Goal: Contribute content

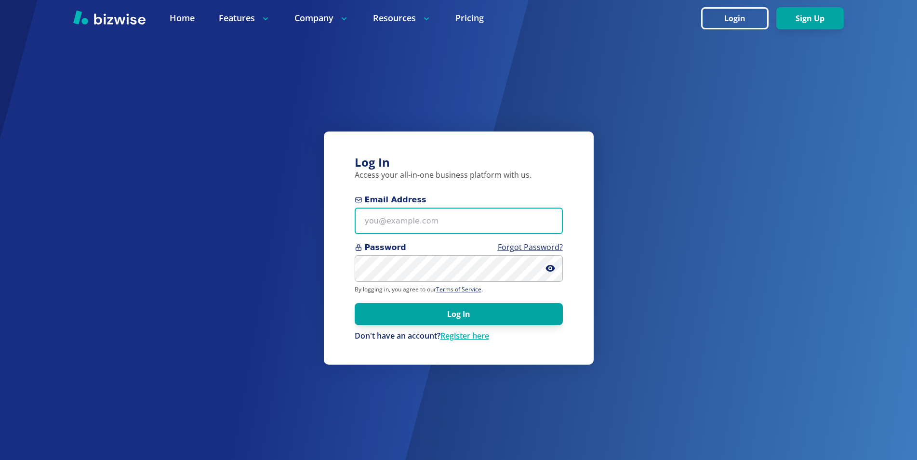
click at [413, 223] on input "Email Address" at bounding box center [459, 221] width 208 height 27
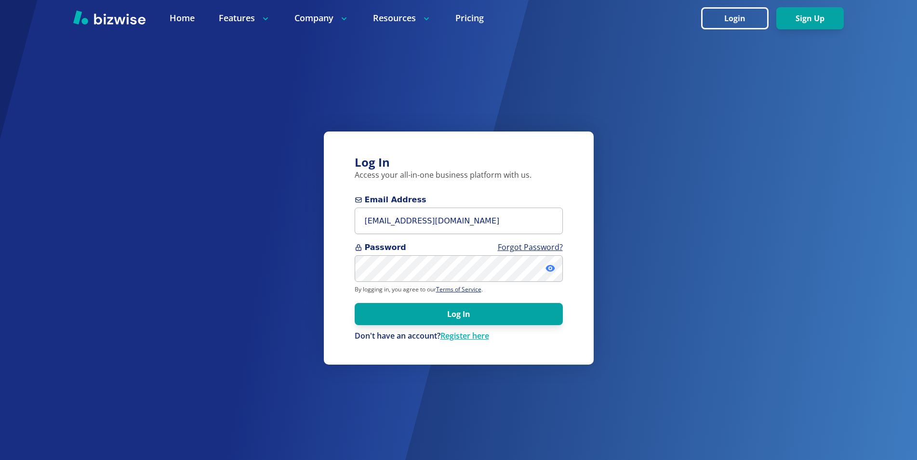
click at [547, 268] on icon at bounding box center [550, 268] width 9 height 7
click at [461, 314] on button "Log In" at bounding box center [459, 314] width 208 height 22
click at [462, 314] on button "Log In" at bounding box center [459, 314] width 208 height 22
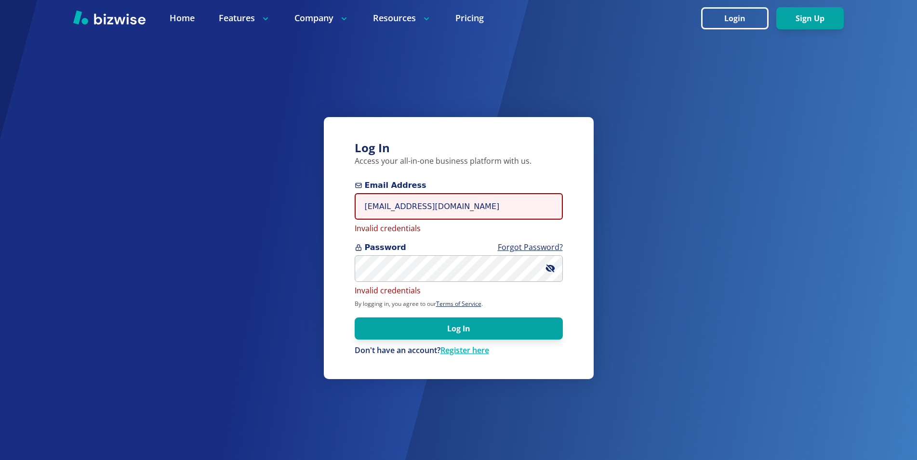
drag, startPoint x: 377, startPoint y: 209, endPoint x: 348, endPoint y: 207, distance: 29.9
click at [355, 207] on input "info@luxewaytravel.com" at bounding box center [459, 206] width 208 height 27
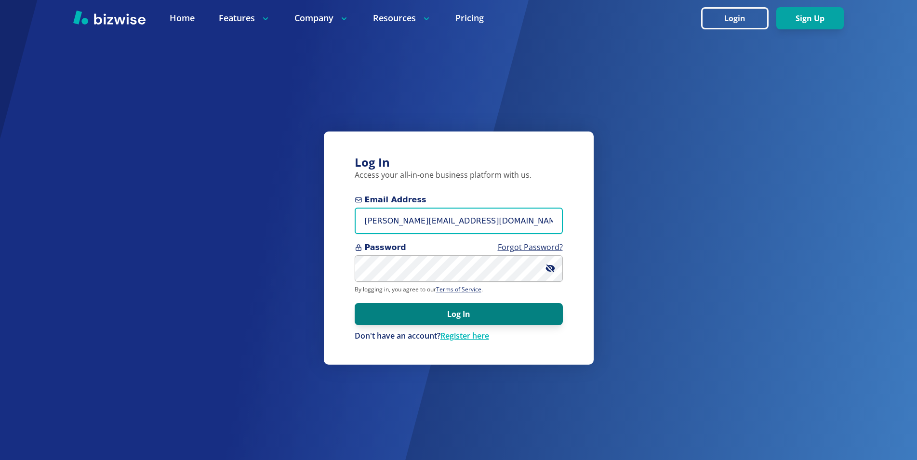
type input "derrick@luxewaytravel.com"
click at [454, 312] on button "Log In" at bounding box center [459, 314] width 208 height 22
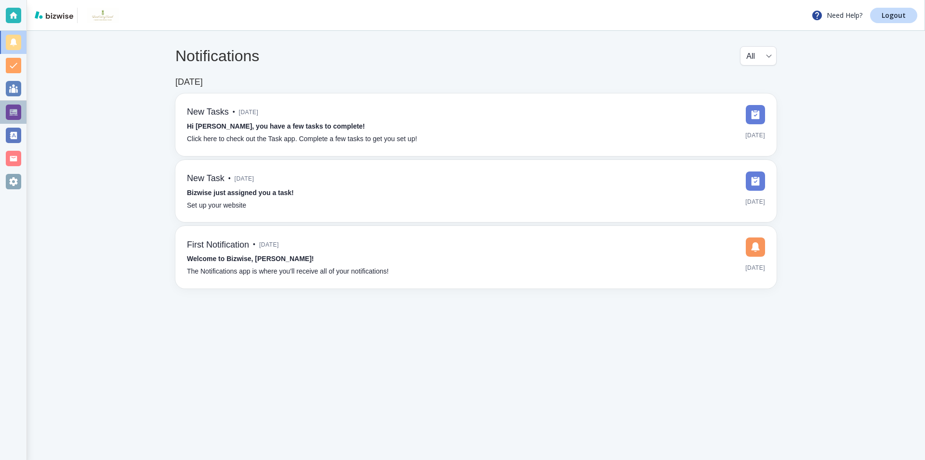
click at [10, 110] on div at bounding box center [13, 112] width 15 height 15
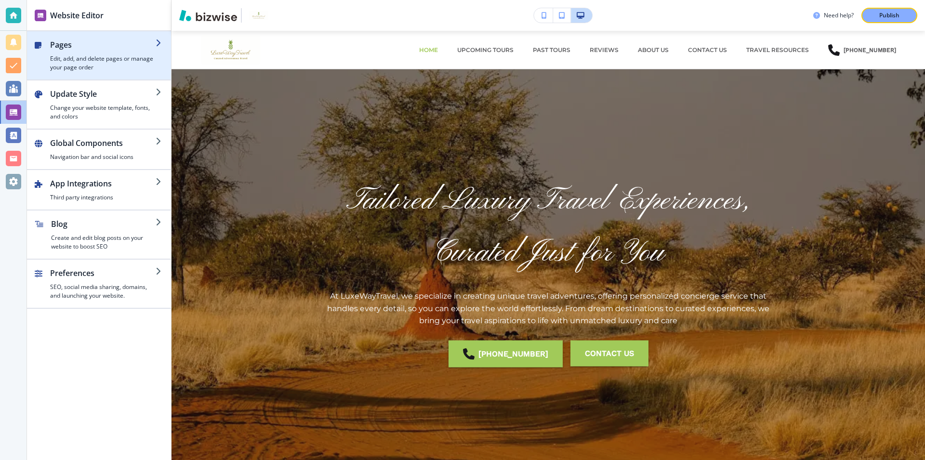
click at [131, 47] on h2 "Pages" at bounding box center [103, 45] width 106 height 12
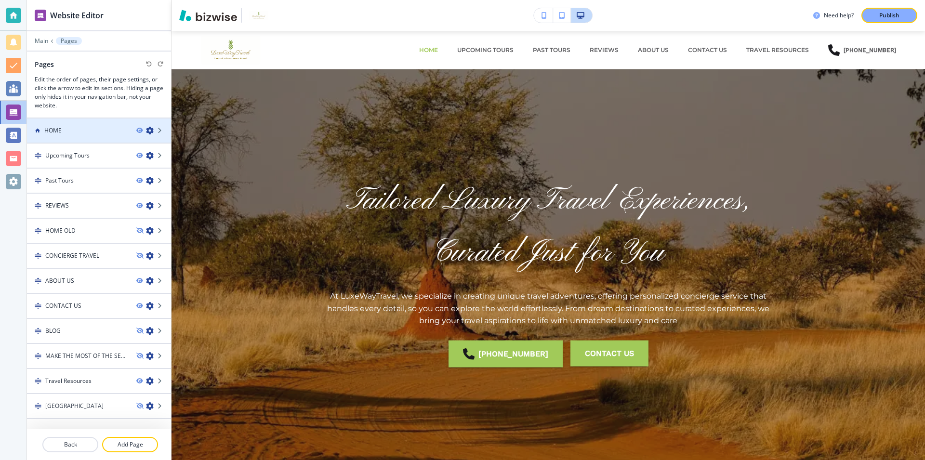
click at [111, 128] on div "HOME" at bounding box center [78, 130] width 102 height 9
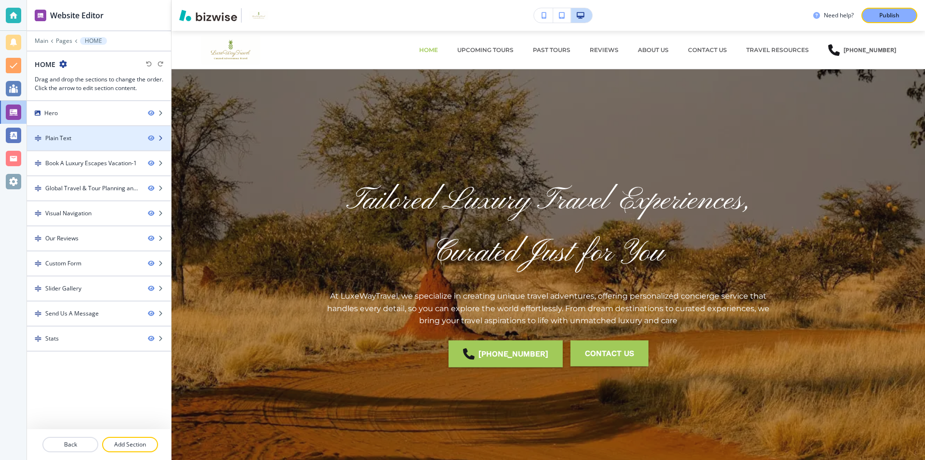
click at [115, 137] on div "Plain Text" at bounding box center [83, 138] width 113 height 9
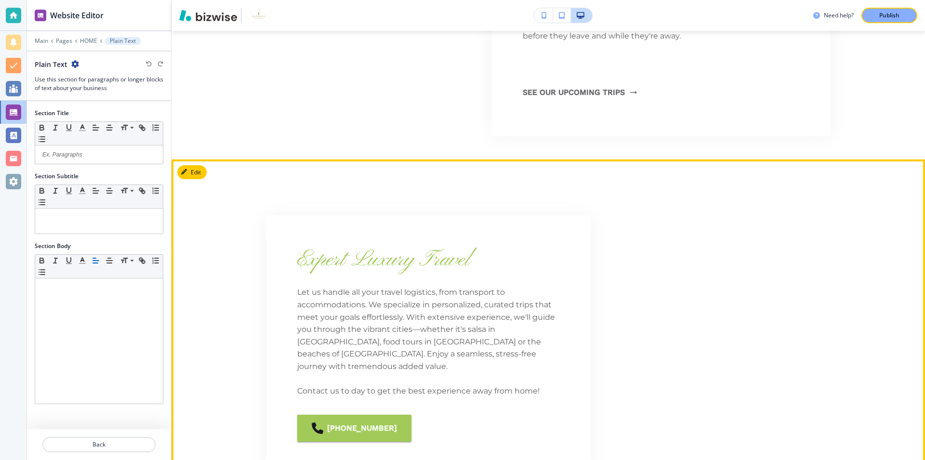
scroll to position [835, 0]
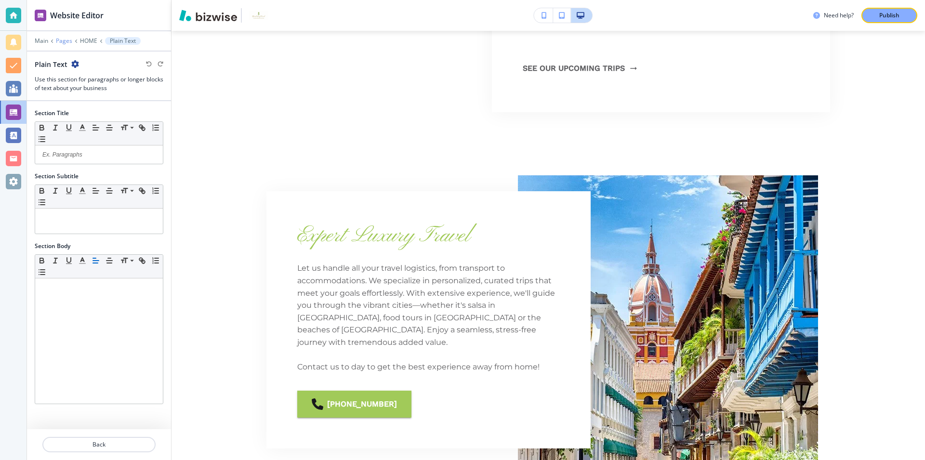
click at [68, 39] on p "Pages" at bounding box center [64, 41] width 16 height 7
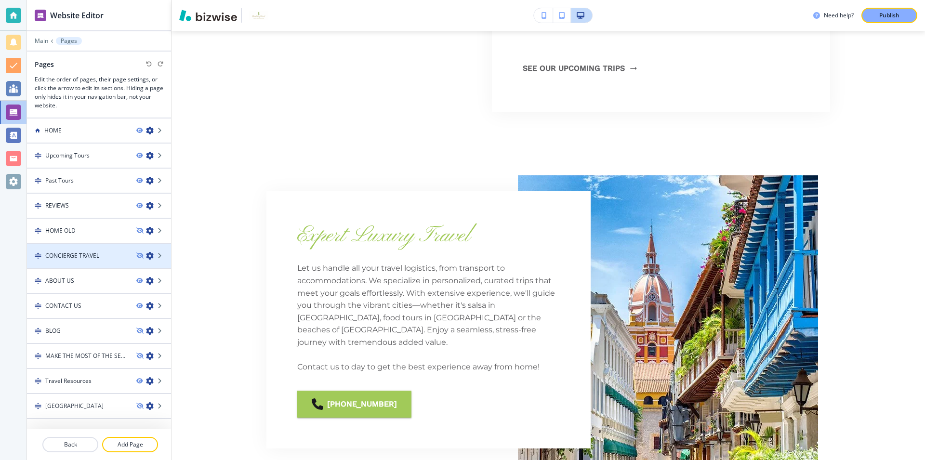
click at [118, 257] on div "CONCIERGE TRAVEL" at bounding box center [78, 256] width 102 height 9
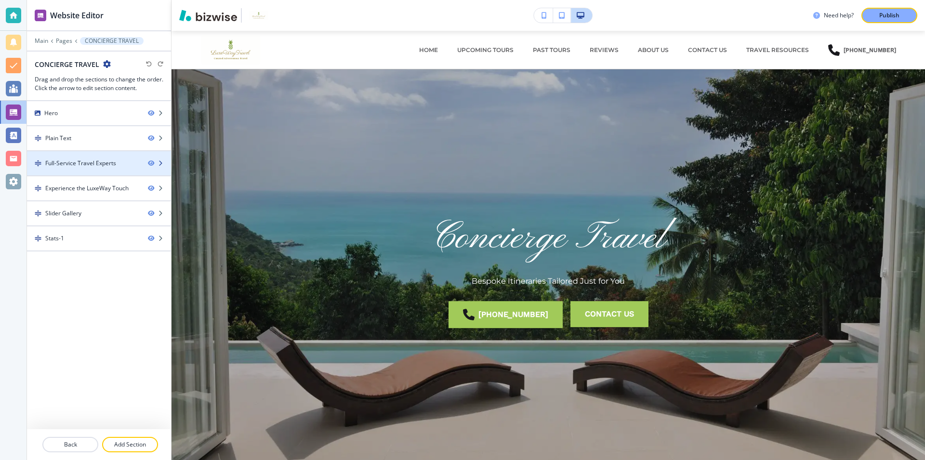
click at [128, 164] on div "Full-Service Travel Experts" at bounding box center [83, 163] width 113 height 9
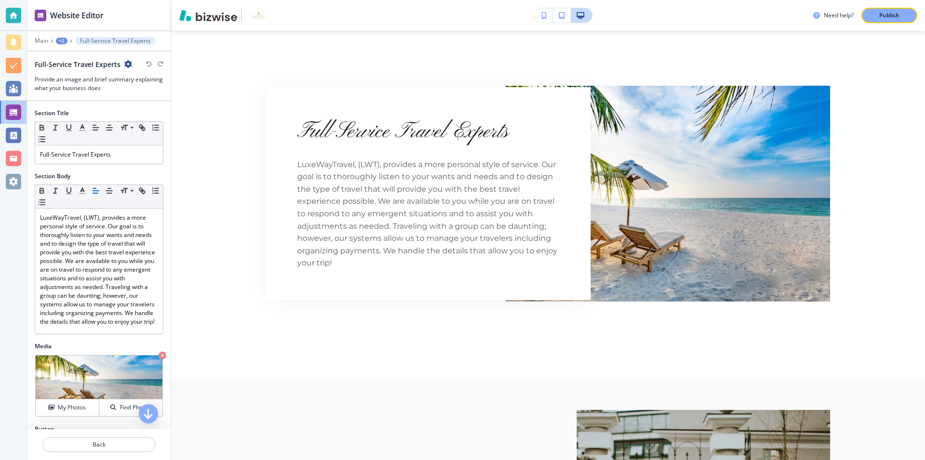
scroll to position [544, 0]
click at [42, 41] on p "Main" at bounding box center [41, 41] width 13 height 7
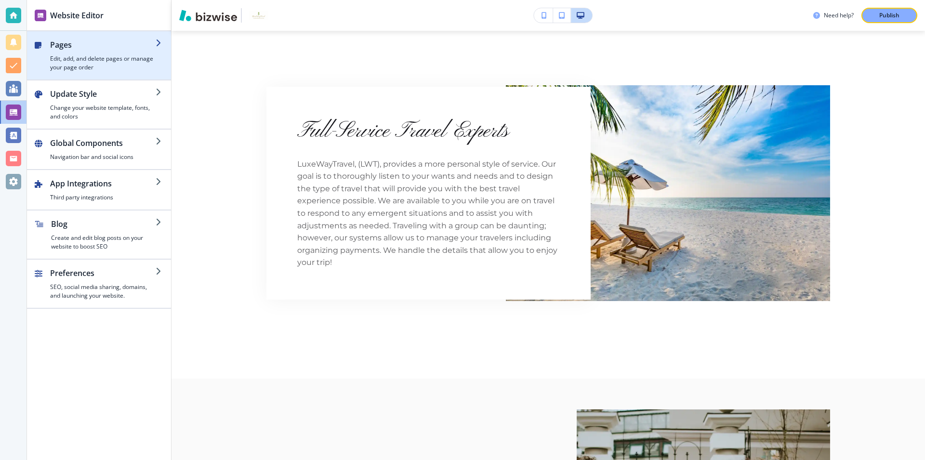
click at [134, 43] on h2 "Pages" at bounding box center [103, 45] width 106 height 12
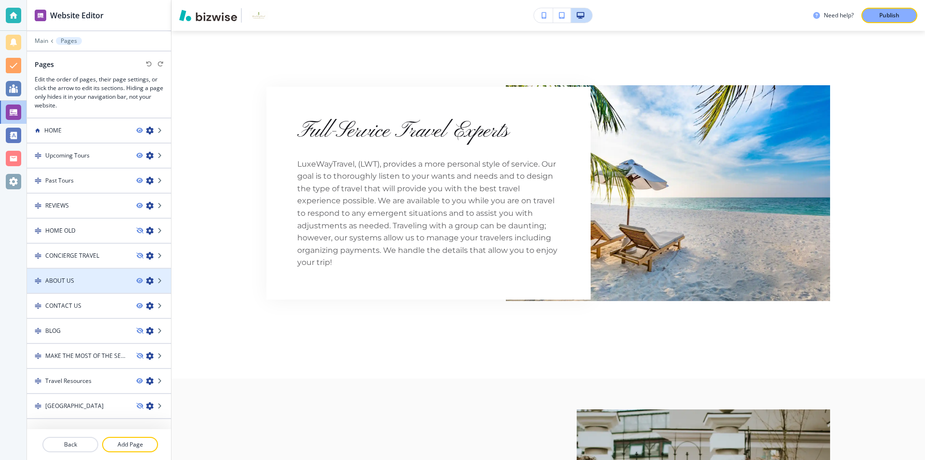
click at [96, 279] on div "ABOUT US" at bounding box center [78, 281] width 102 height 9
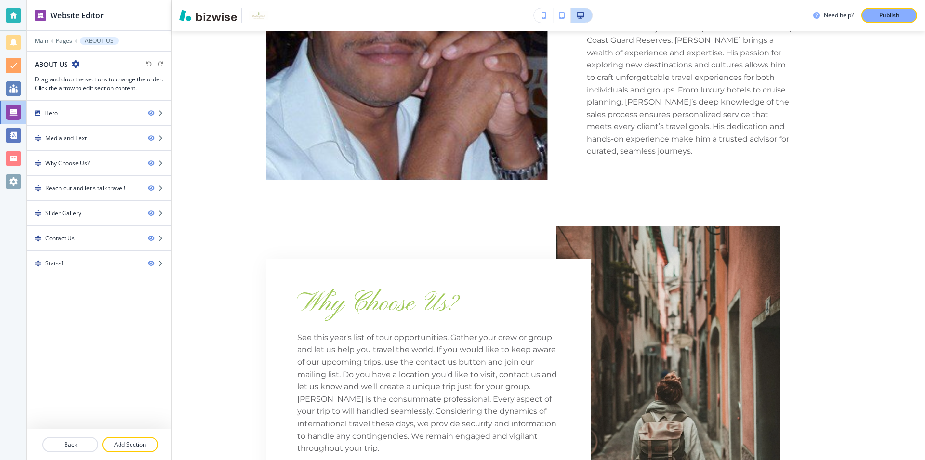
scroll to position [0, 0]
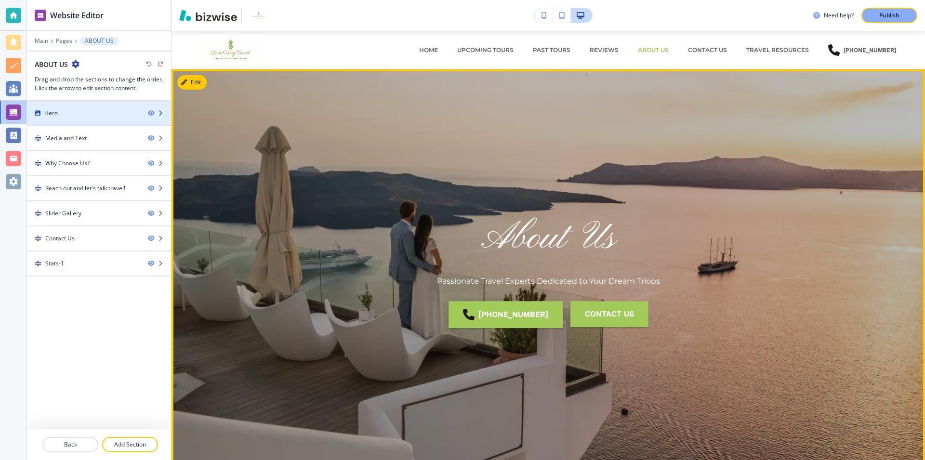
click at [122, 114] on div "Hero" at bounding box center [83, 113] width 113 height 9
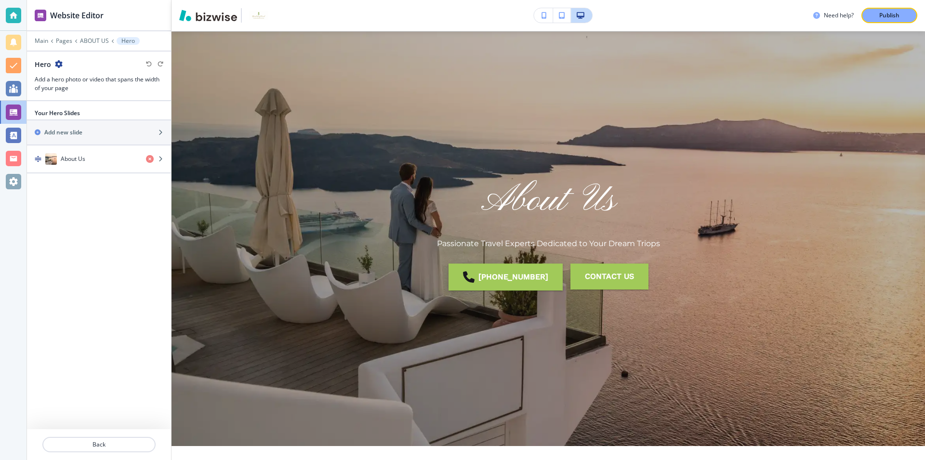
scroll to position [39, 0]
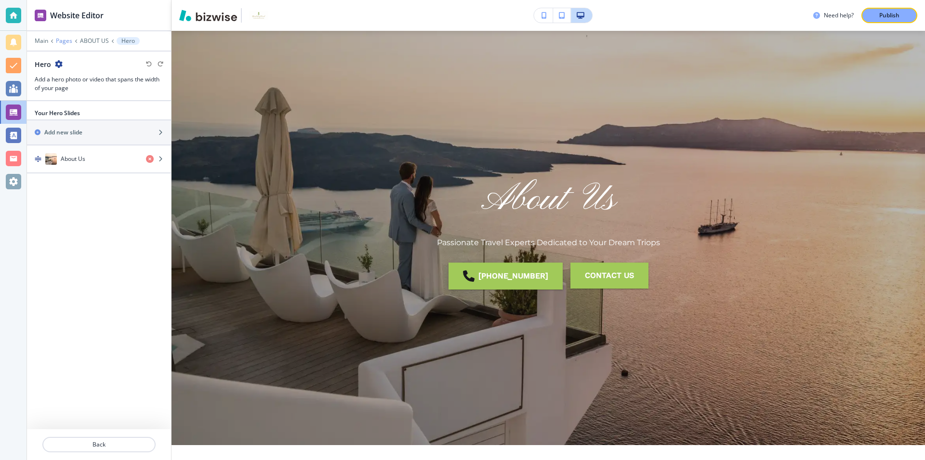
click at [61, 38] on p "Pages" at bounding box center [64, 41] width 16 height 7
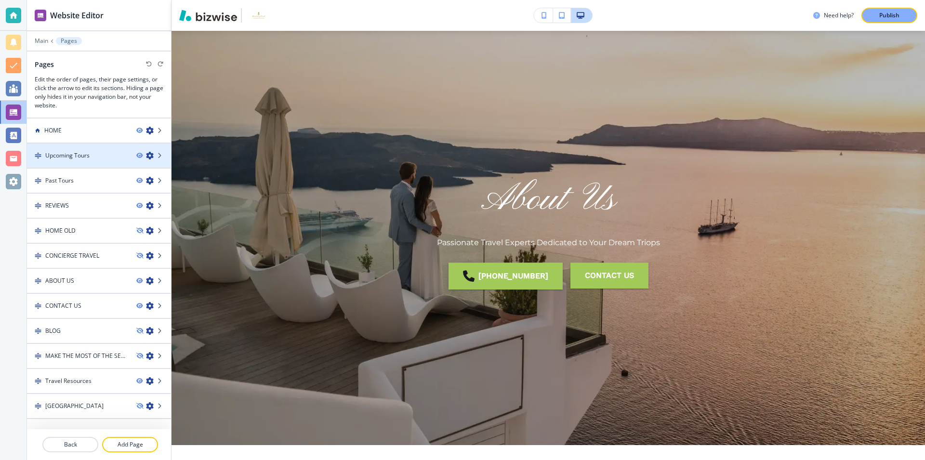
click at [108, 162] on div at bounding box center [99, 164] width 144 height 8
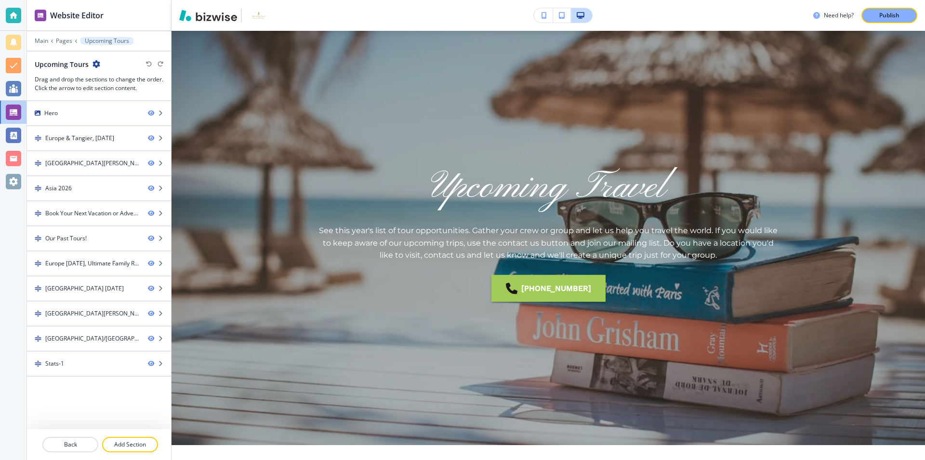
scroll to position [0, 0]
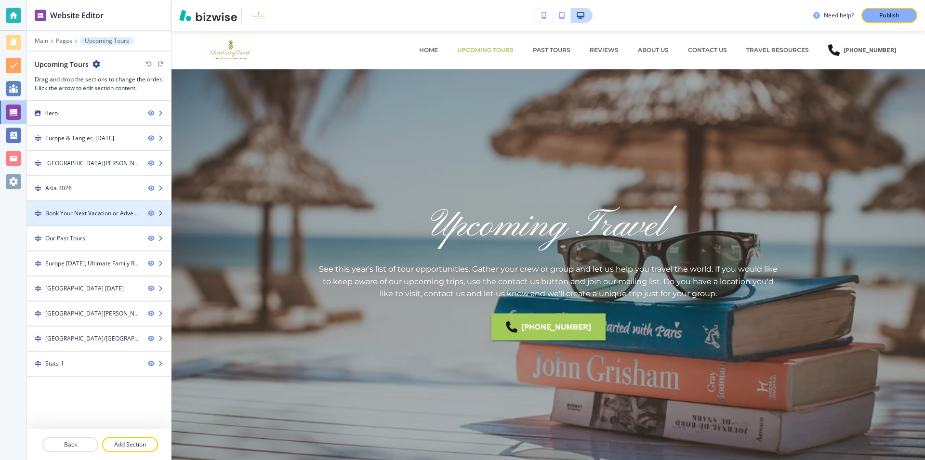
click at [118, 214] on div "Book Your Next Vacation or Adventure!﻿" at bounding box center [92, 213] width 95 height 9
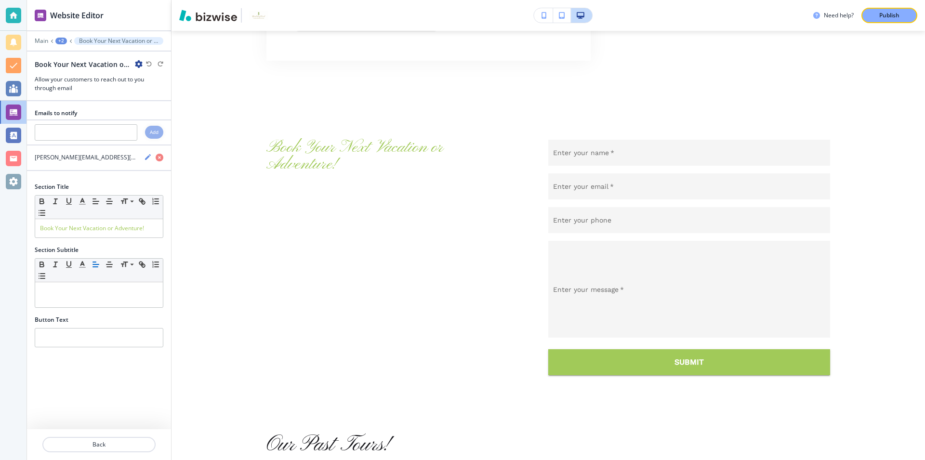
scroll to position [1554, 0]
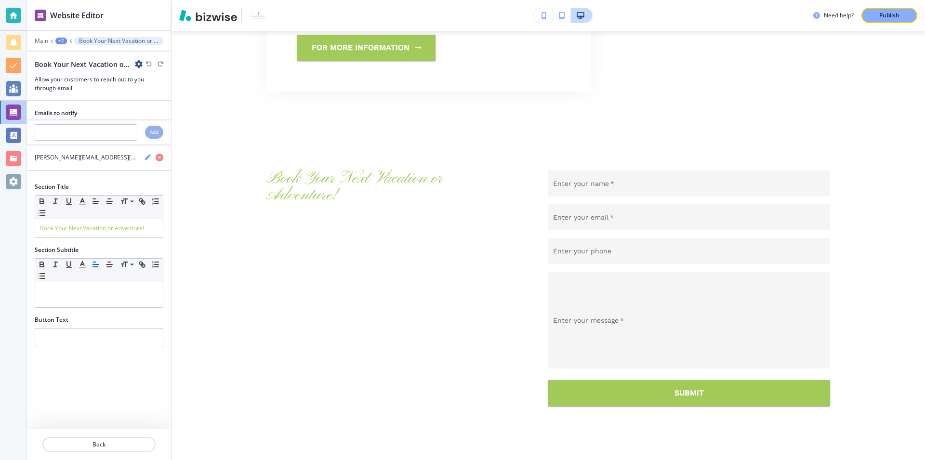
click at [61, 40] on div "+2" at bounding box center [61, 41] width 12 height 7
click at [67, 56] on p "Pages" at bounding box center [86, 57] width 49 height 9
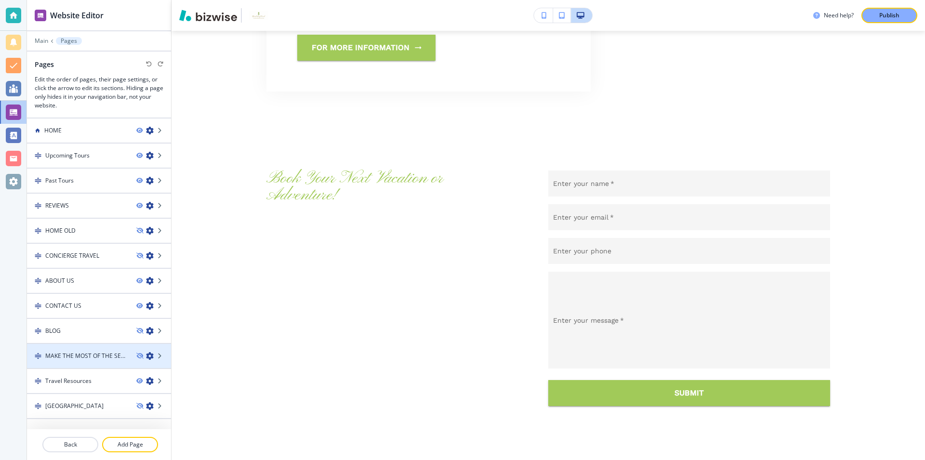
click at [103, 359] on h4 "MAKE THE MOST OF THE SEASON BY FOLLOWING THESE SIMPLE GUIDELINES" at bounding box center [86, 356] width 83 height 9
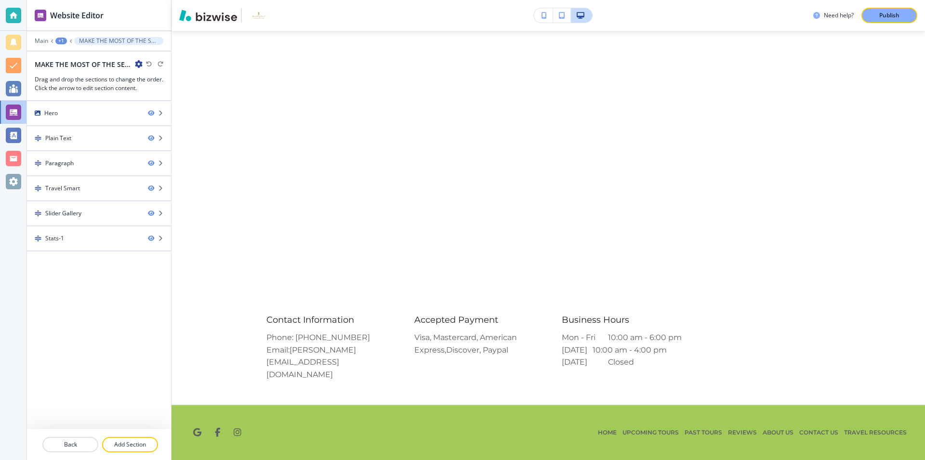
scroll to position [0, 0]
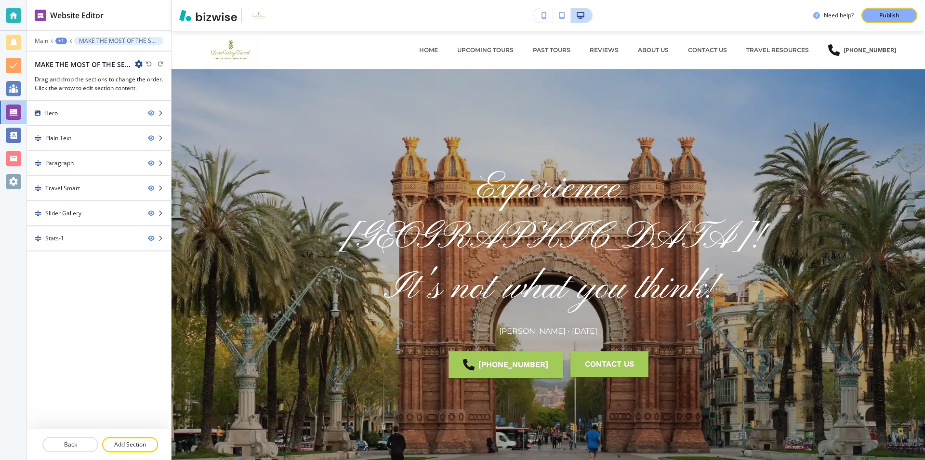
click at [64, 41] on div "+1" at bounding box center [61, 41] width 12 height 7
click at [40, 37] on div "Website Editor Main +1 MAKE THE MOST OF THE SEASON BY FOLLOWING THESE SIMPLE GU…" at bounding box center [99, 50] width 144 height 101
click at [43, 41] on p "Main" at bounding box center [41, 41] width 13 height 7
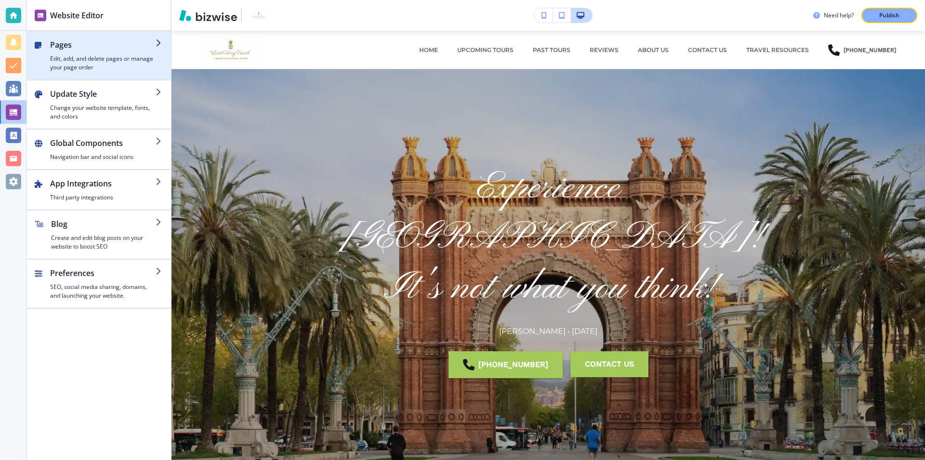
click at [114, 46] on h2 "Pages" at bounding box center [103, 45] width 106 height 12
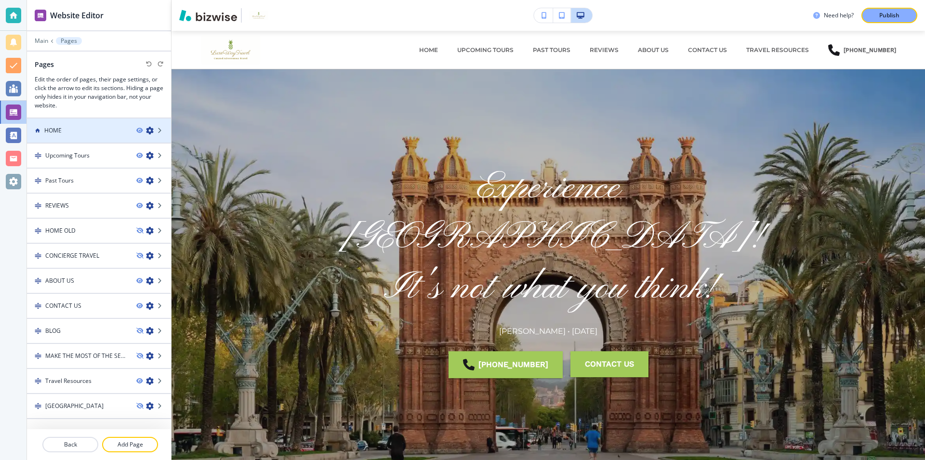
click at [106, 132] on div "HOME" at bounding box center [78, 130] width 102 height 9
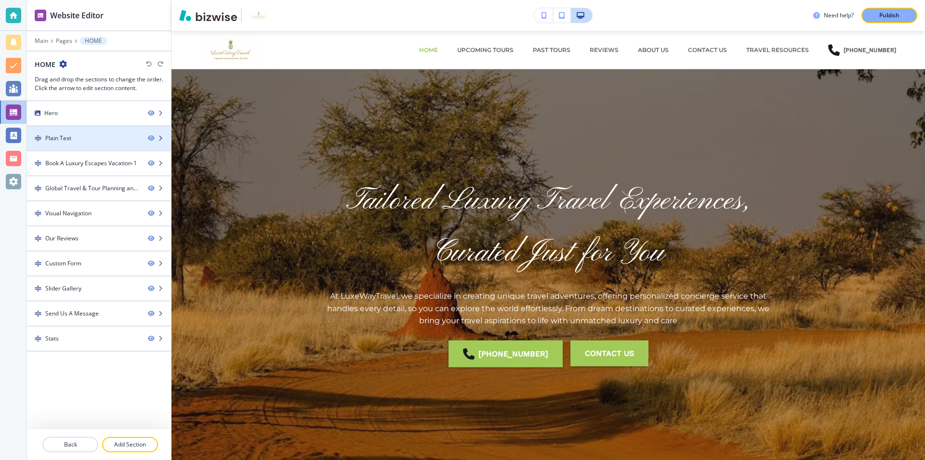
click at [118, 136] on div "Plain Text" at bounding box center [83, 138] width 113 height 9
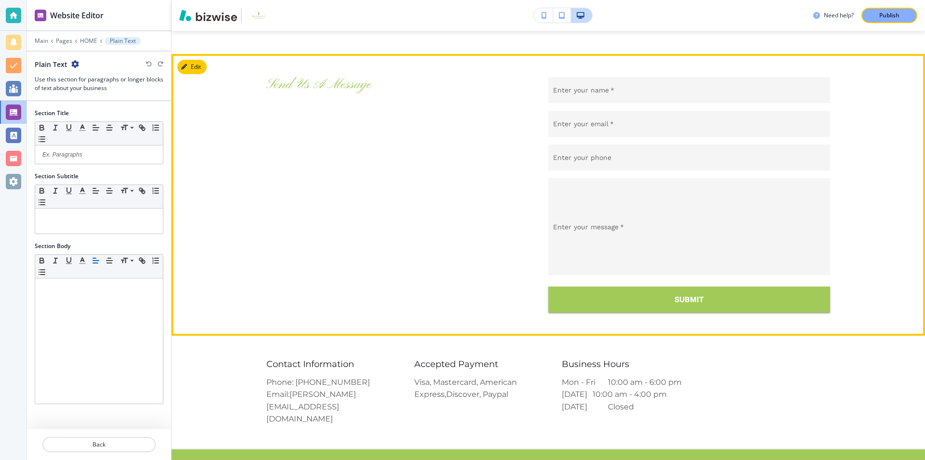
scroll to position [2705, 0]
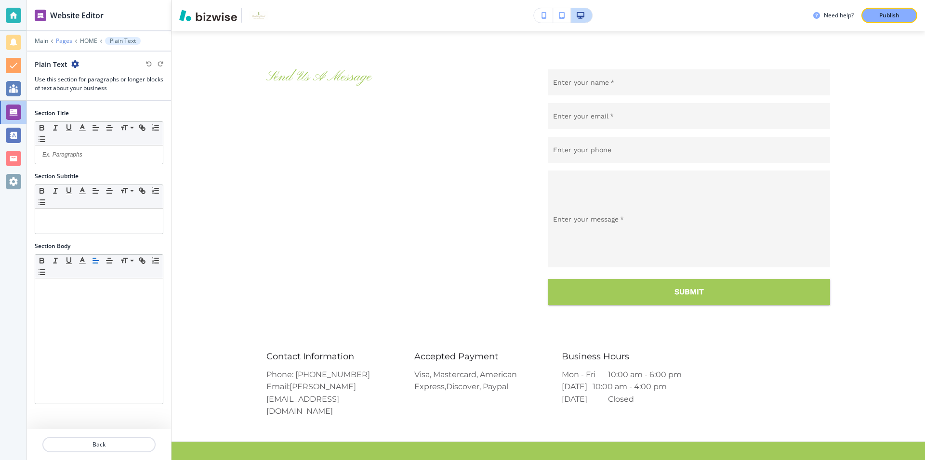
click at [64, 41] on p "Pages" at bounding box center [64, 41] width 16 height 7
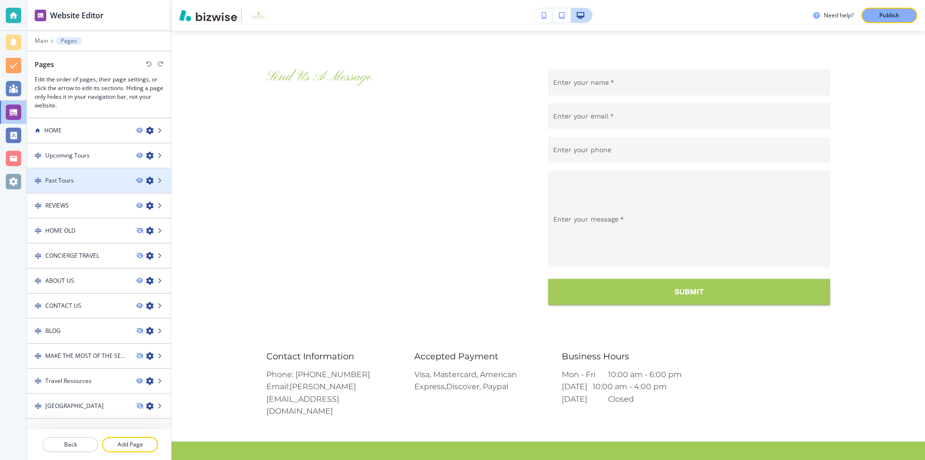
click at [104, 181] on div "Past Tours" at bounding box center [78, 180] width 102 height 9
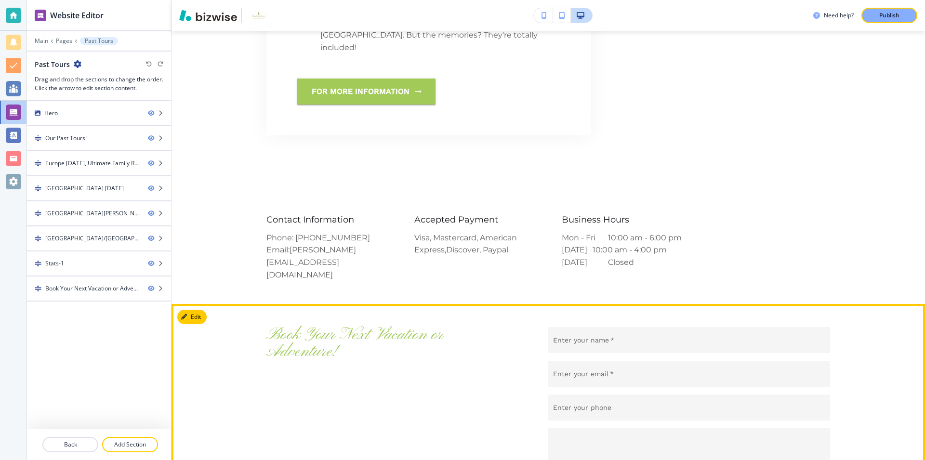
scroll to position [2940, 0]
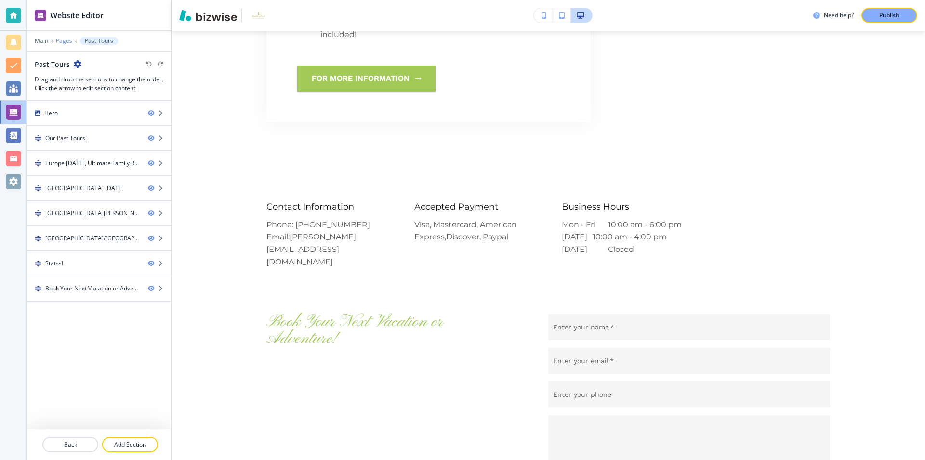
click at [64, 40] on p "Pages" at bounding box center [64, 41] width 16 height 7
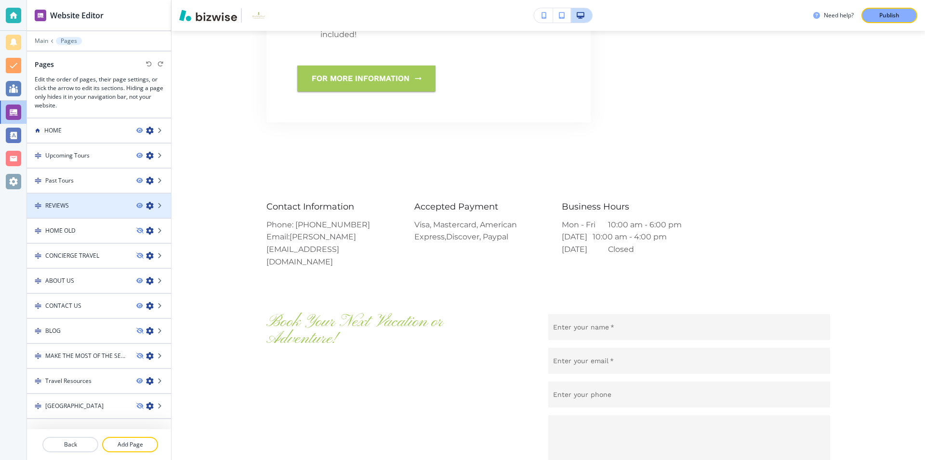
click at [95, 206] on div "REVIEWS" at bounding box center [78, 205] width 102 height 9
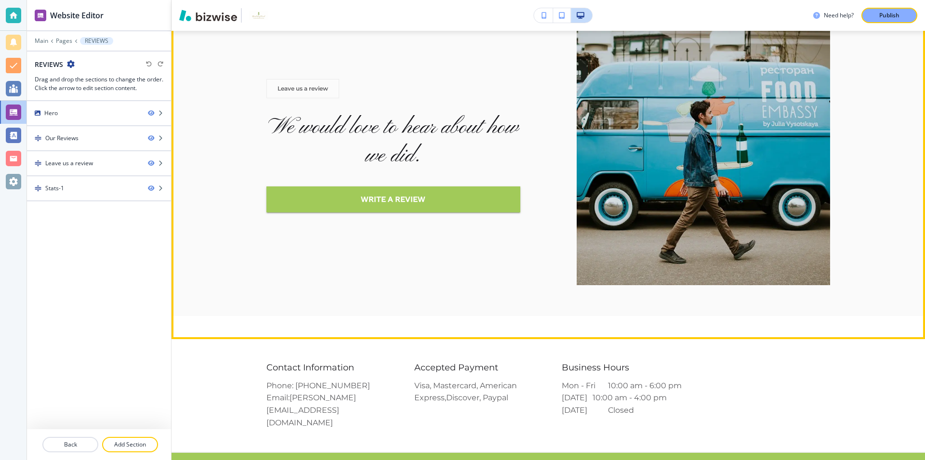
scroll to position [1287, 0]
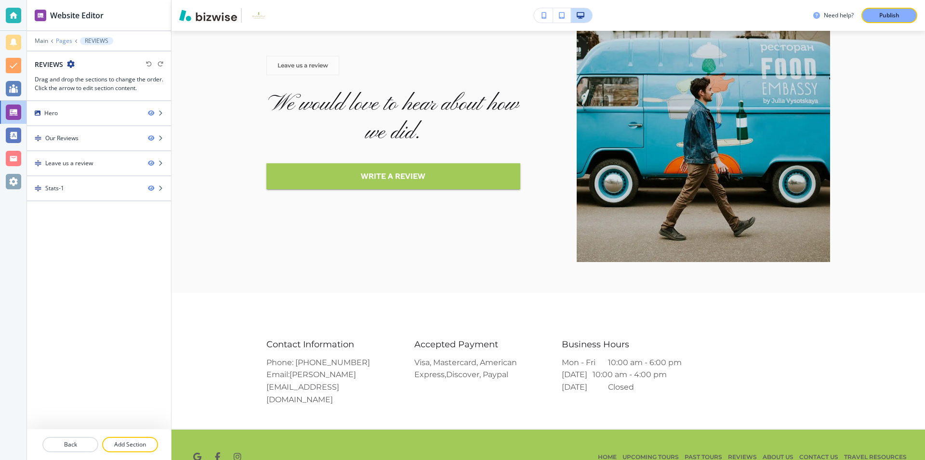
click at [62, 40] on p "Pages" at bounding box center [64, 41] width 16 height 7
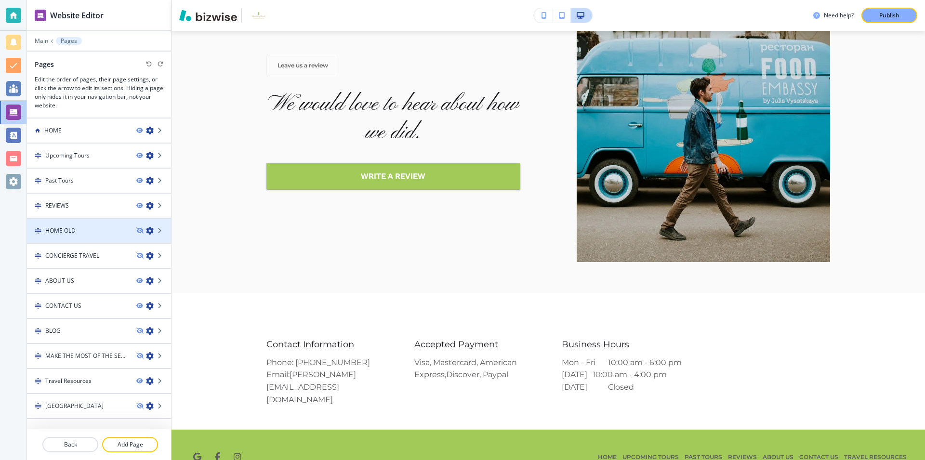
click at [103, 232] on div "HOME OLD" at bounding box center [78, 231] width 102 height 9
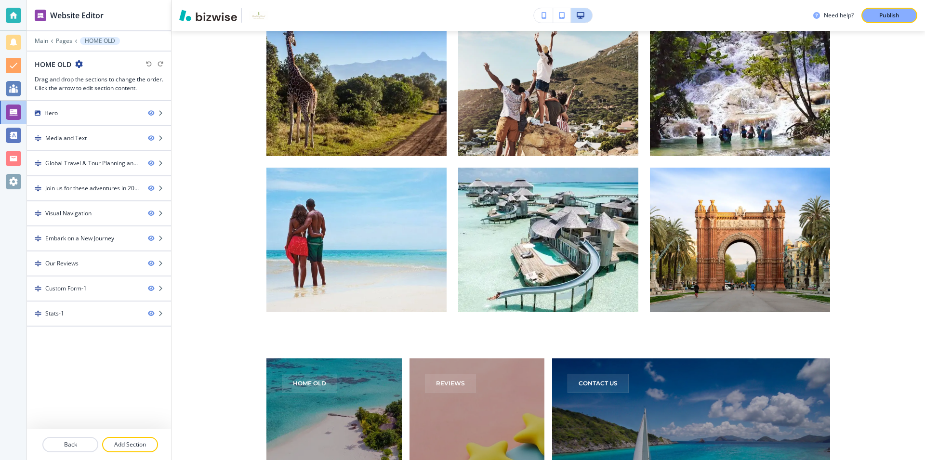
scroll to position [0, 0]
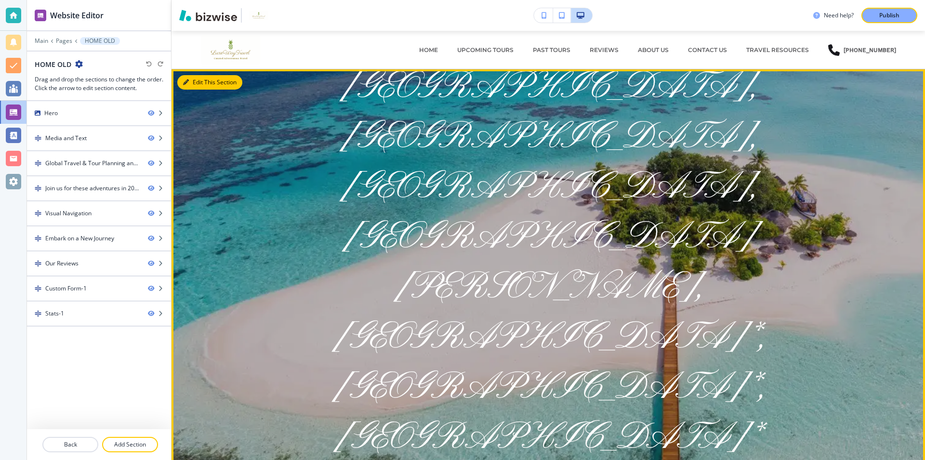
click at [198, 81] on button "Edit This Section" at bounding box center [209, 82] width 65 height 14
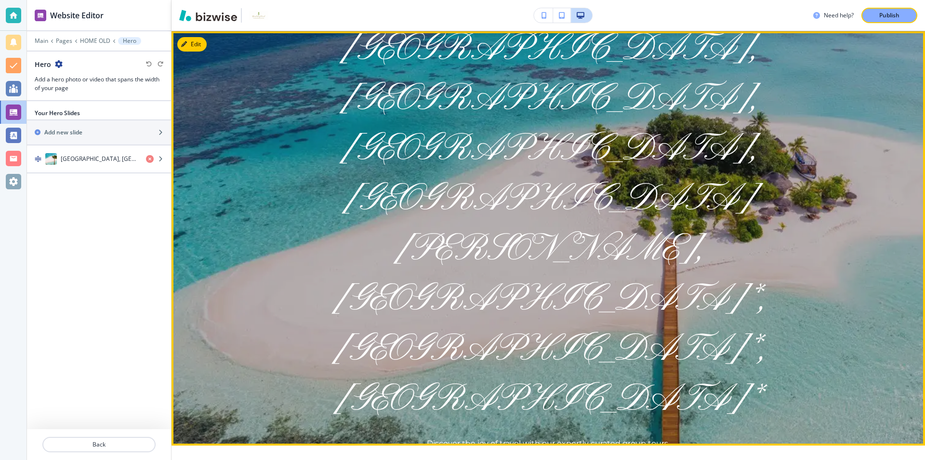
scroll to position [39, 0]
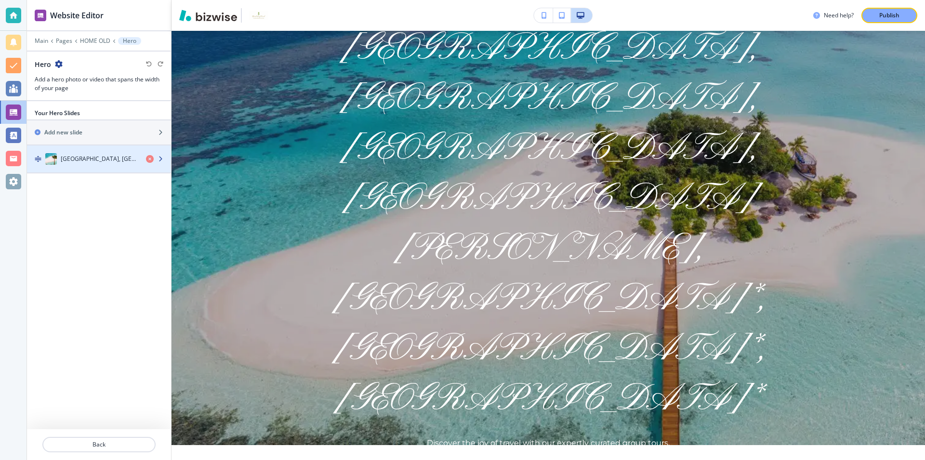
click at [92, 159] on h4 "Dubai, Cuba, Argentina, Brazil, Santa Barbara, Maldives*, Fiji*, Australia*" at bounding box center [100, 159] width 78 height 9
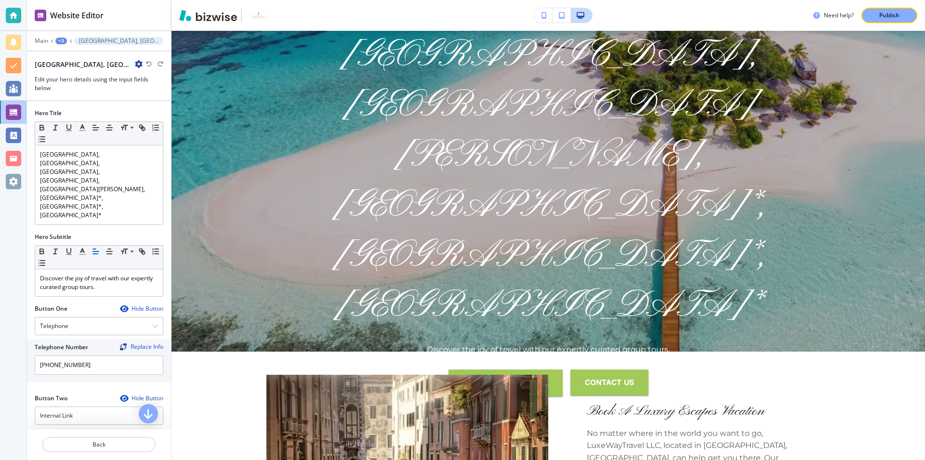
scroll to position [133, 0]
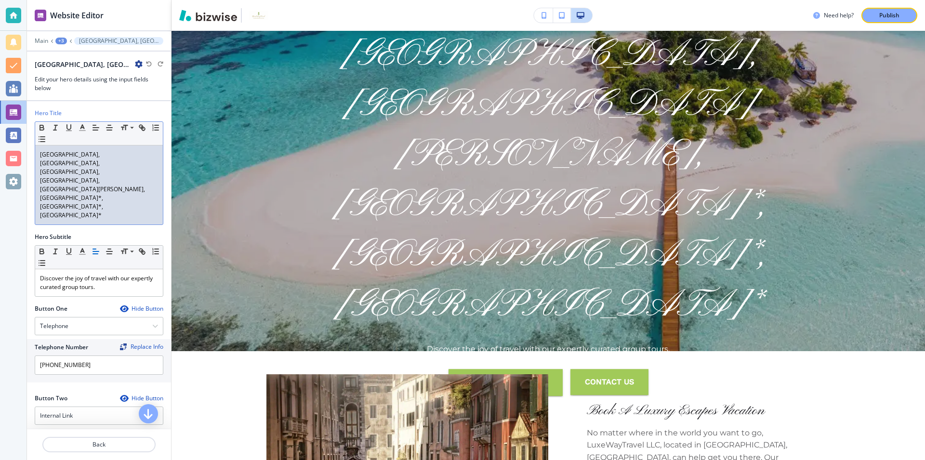
click at [75, 156] on p "Dubai, Cuba, Argentina, Brazil, Santa Barbara, Maldives*, Fiji*, Australia*" at bounding box center [99, 184] width 118 height 69
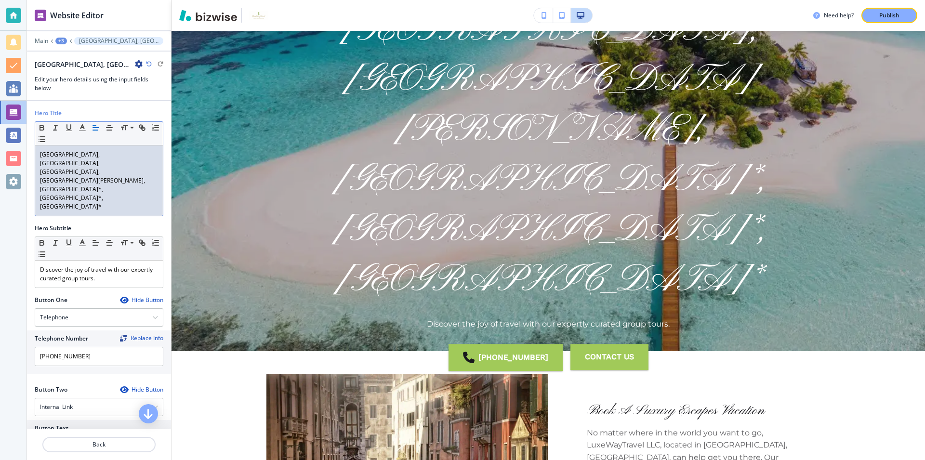
click at [112, 158] on p "Dubai, Argentina, Brazil, Santa Barbara, Maldives*, Fiji*, Australia*" at bounding box center [99, 180] width 118 height 61
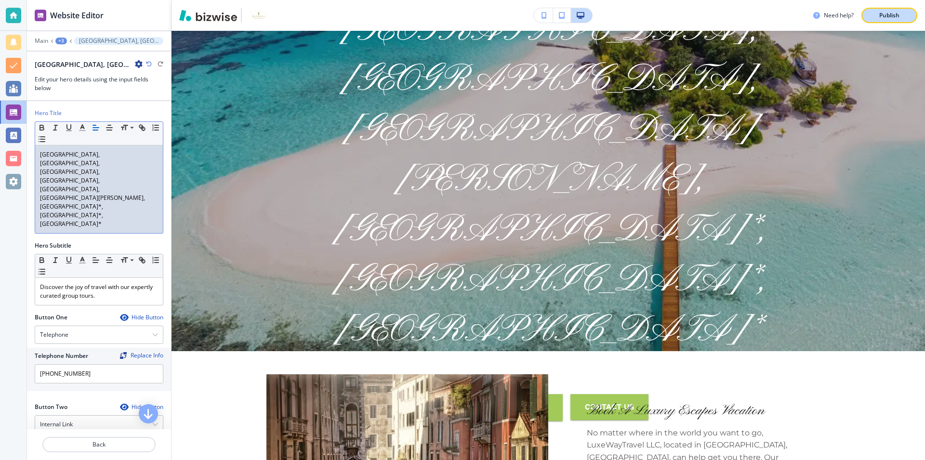
click at [895, 14] on p "Publish" at bounding box center [890, 15] width 20 height 9
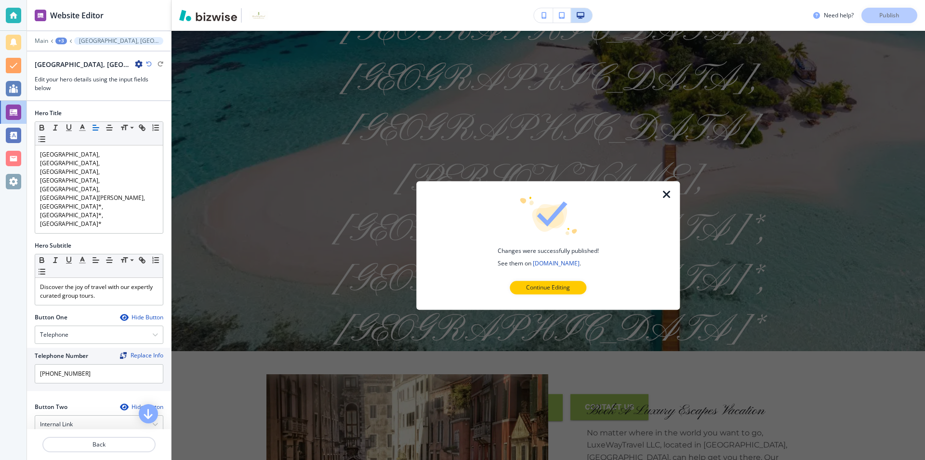
click at [667, 193] on icon "button" at bounding box center [667, 195] width 12 height 12
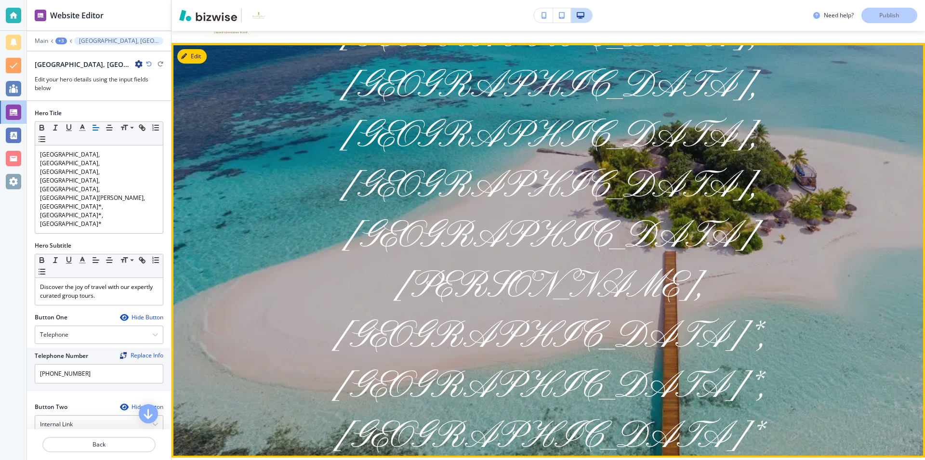
scroll to position [0, 0]
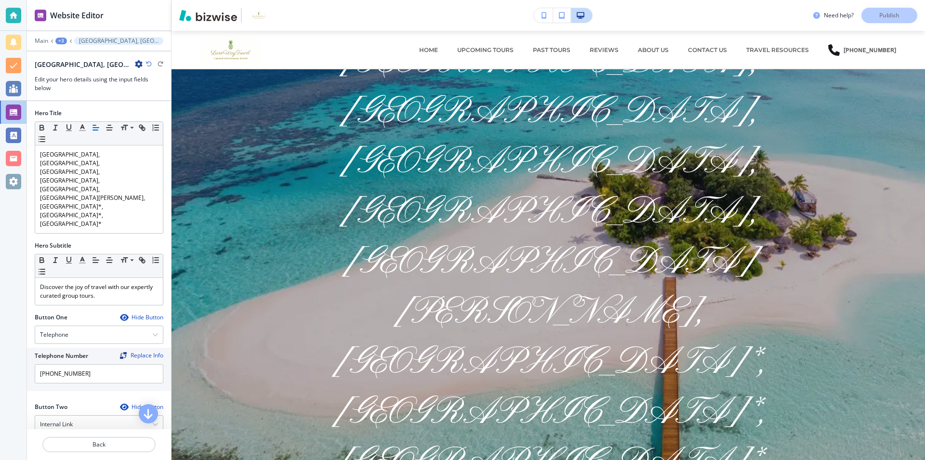
click at [59, 39] on div "+3" at bounding box center [61, 41] width 12 height 7
click at [75, 72] on p "HOME OLD" at bounding box center [86, 73] width 49 height 9
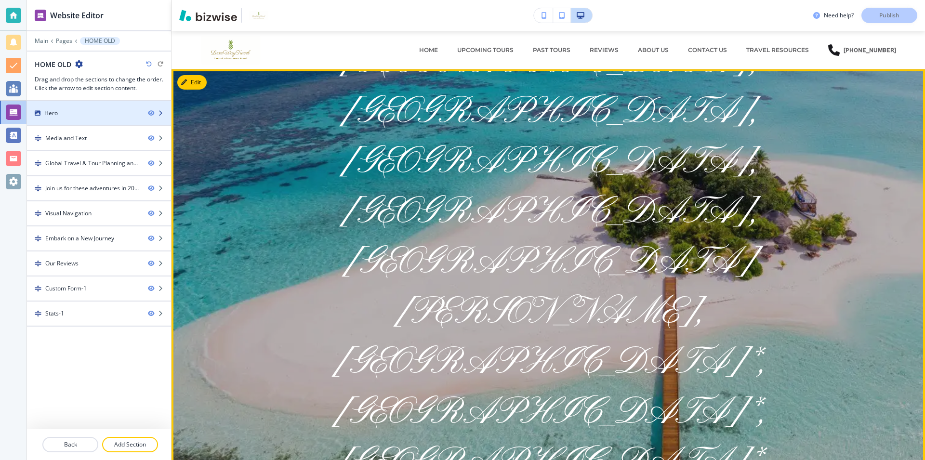
click at [101, 111] on div "Hero" at bounding box center [83, 113] width 113 height 9
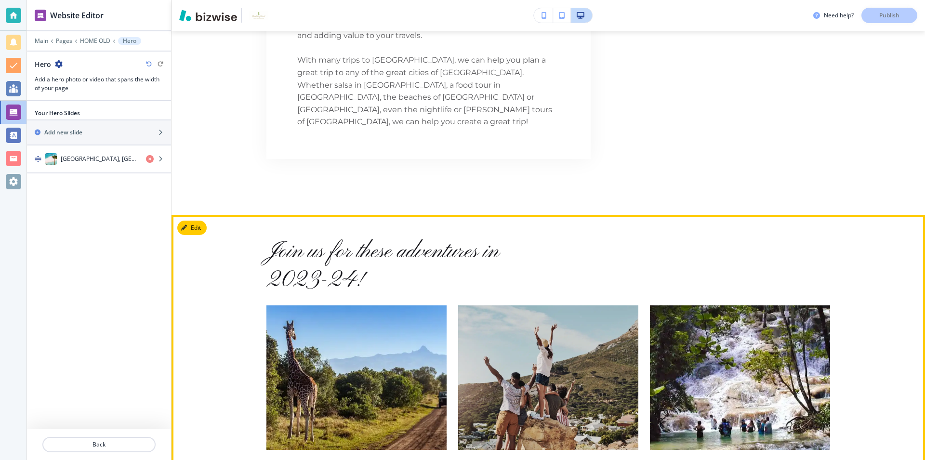
scroll to position [1184, 0]
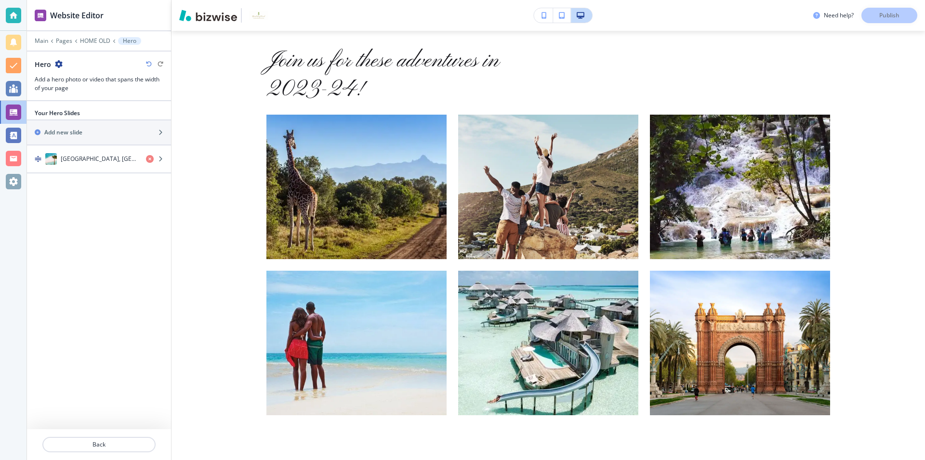
click at [884, 19] on div "Need help? Publish" at bounding box center [870, 15] width 112 height 15
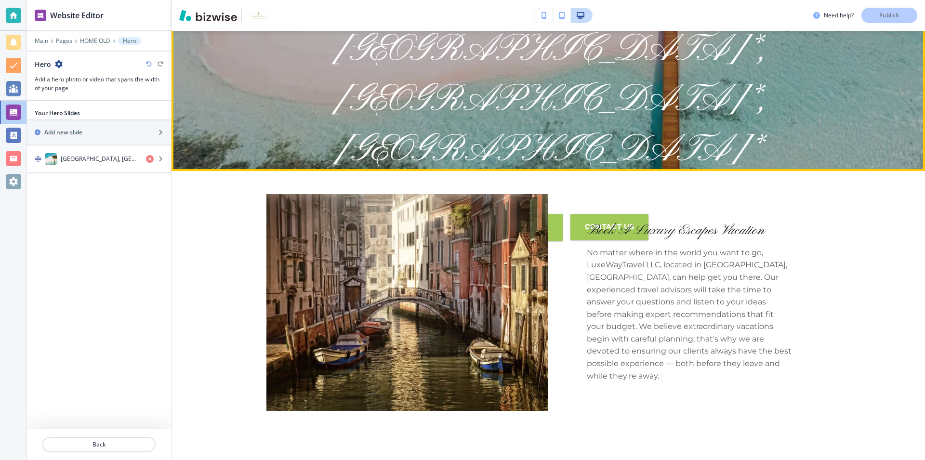
scroll to position [0, 0]
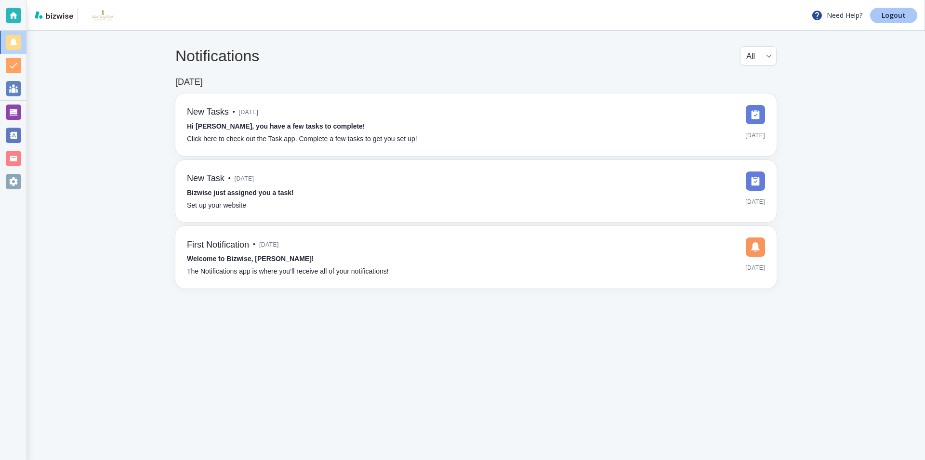
click at [897, 13] on p "Logout" at bounding box center [894, 15] width 24 height 7
